Goal: Task Accomplishment & Management: Manage account settings

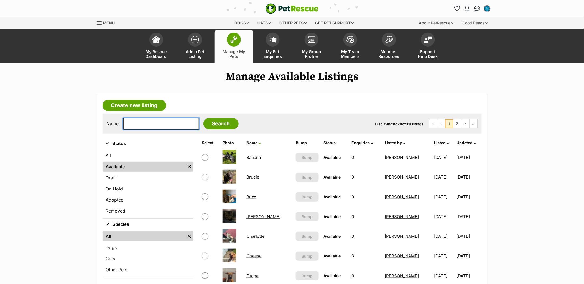
click at [168, 123] on input "text" at bounding box center [161, 124] width 76 height 12
type input "o"
type input "[PERSON_NAME]"
click at [203, 118] on input "Search" at bounding box center [220, 123] width 35 height 11
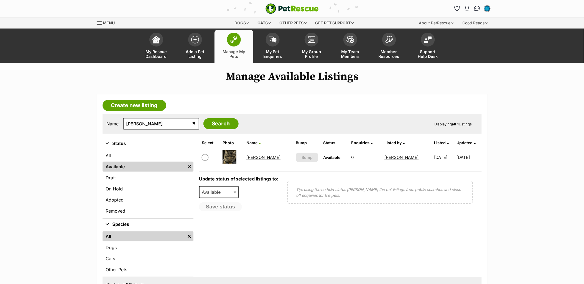
click at [203, 157] on input "checkbox" at bounding box center [205, 157] width 7 height 7
checkbox input "true"
click at [221, 193] on span "Available" at bounding box center [213, 193] width 27 height 8
select select "rehomed"
click at [225, 205] on button "Save status" at bounding box center [221, 207] width 44 height 9
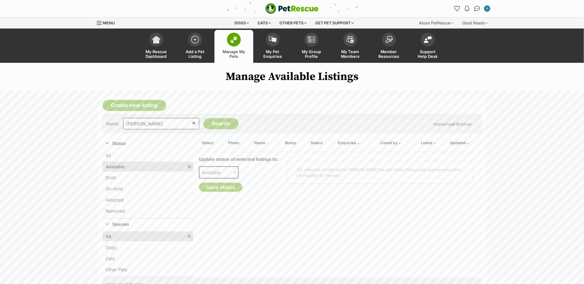
click at [182, 123] on main "Manage Available Listings Create new listing Name [PERSON_NAME] Search Displayi…" at bounding box center [292, 185] width 584 height 231
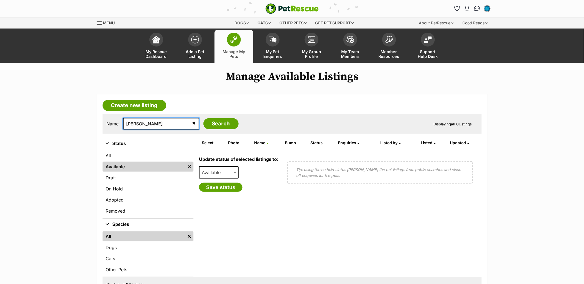
drag, startPoint x: 171, startPoint y: 121, endPoint x: 115, endPoint y: 129, distance: 56.4
click at [158, 123] on input "[PERSON_NAME]" at bounding box center [161, 124] width 76 height 12
click at [115, 129] on div "Name [PERSON_NAME] Search Displaying all 0 Listings" at bounding box center [292, 124] width 379 height 20
click at [142, 124] on input "[PERSON_NAME]" at bounding box center [161, 124] width 76 height 12
type input "[PERSON_NAME]"
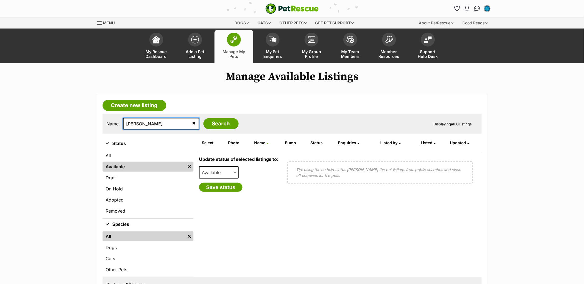
click at [203, 118] on input "Search" at bounding box center [220, 123] width 35 height 11
click at [198, 130] on div "Name lorna Search Displaying all 0 Listings" at bounding box center [292, 124] width 379 height 20
drag, startPoint x: 197, startPoint y: 126, endPoint x: 202, endPoint y: 117, distance: 10.2
click at [203, 126] on input "Search" at bounding box center [220, 123] width 35 height 11
